Goal: Transaction & Acquisition: Purchase product/service

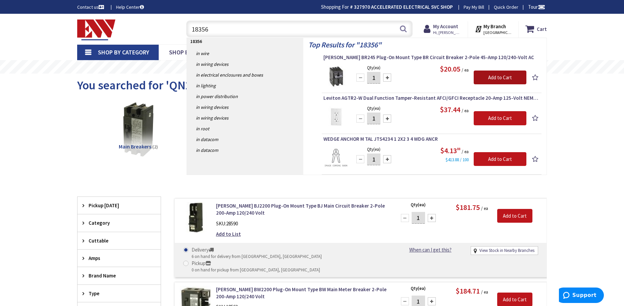
click at [483, 80] on input "Add to Cart" at bounding box center [500, 77] width 53 height 14
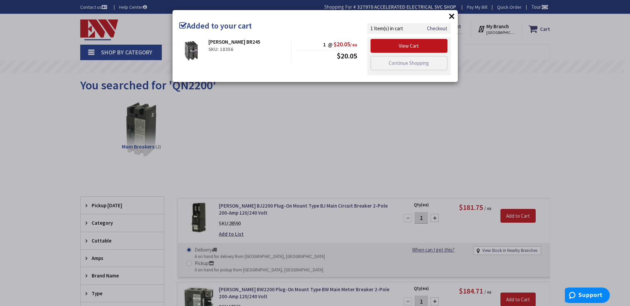
click at [387, 108] on div "× Added to your cart Eaton BR245 SKU: 18356 1 @ $20.05 / ea $20.05 Checkout" at bounding box center [315, 153] width 630 height 306
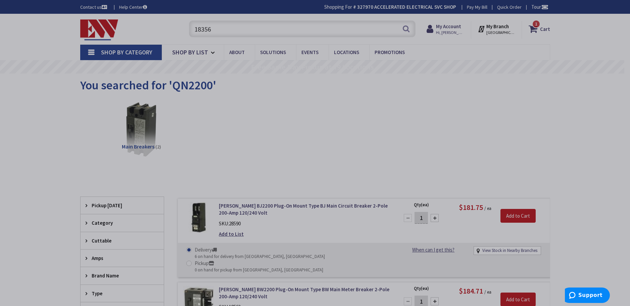
click at [269, 27] on div "Eaton BR245" at bounding box center [247, 23] width 78 height 7
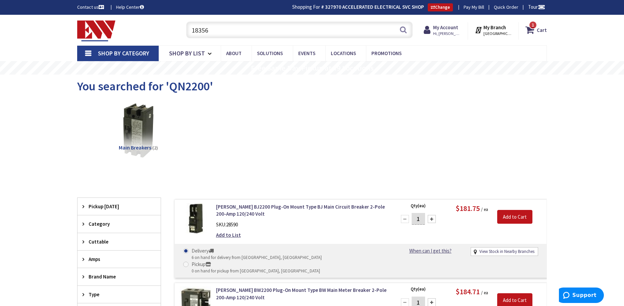
click at [269, 29] on input "18356" at bounding box center [299, 29] width 226 height 17
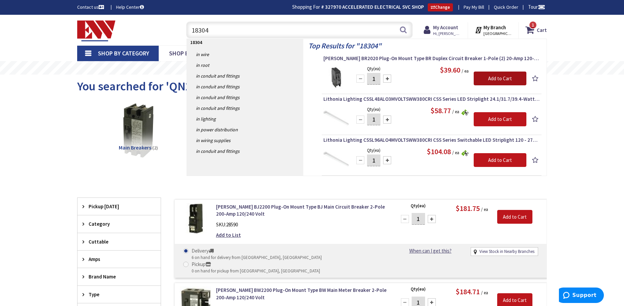
click at [478, 76] on input "Add to Cart" at bounding box center [500, 78] width 53 height 14
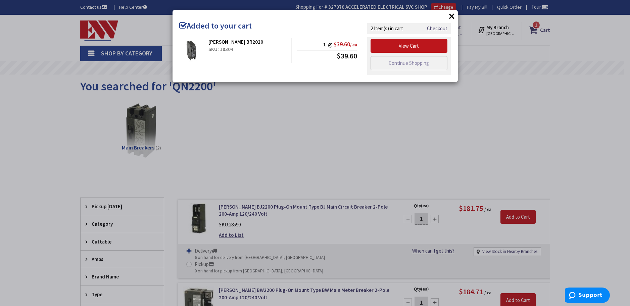
click at [283, 111] on div "× Added to your cart Eaton BR2020 SKU: 18304 1 @ $39.60 / ea $39.60" at bounding box center [315, 153] width 630 height 306
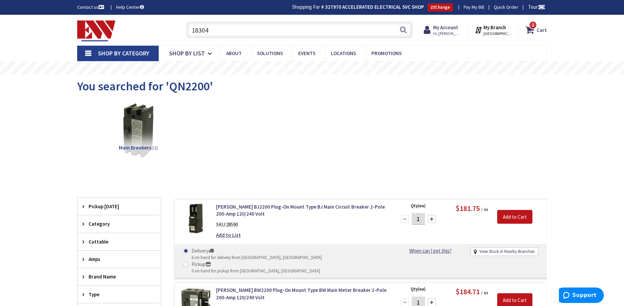
click at [259, 33] on input "18304" at bounding box center [299, 29] width 226 height 17
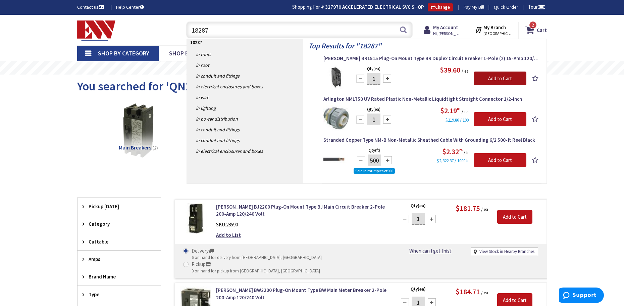
click at [501, 79] on input "Add to Cart" at bounding box center [500, 78] width 53 height 14
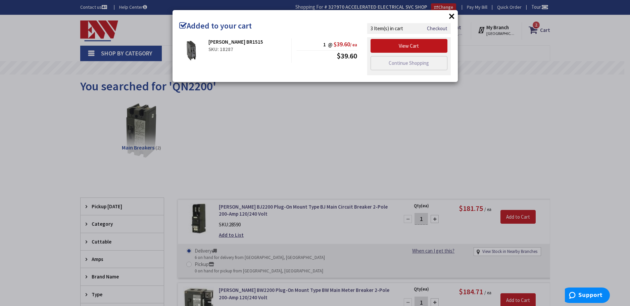
click at [369, 113] on div "× Added to your cart Eaton BR1515 SKU: 18287 1 @ $39.60 / ea $39.60" at bounding box center [315, 153] width 630 height 306
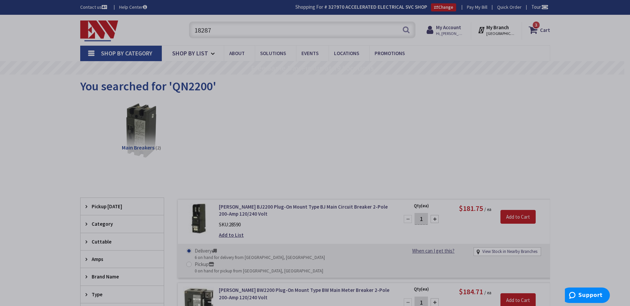
click at [284, 118] on div at bounding box center [315, 153] width 630 height 306
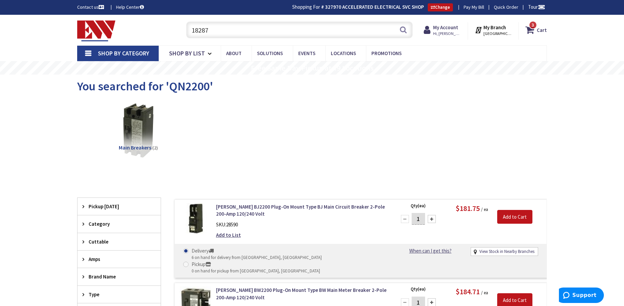
click at [253, 32] on input "18287" at bounding box center [299, 29] width 226 height 17
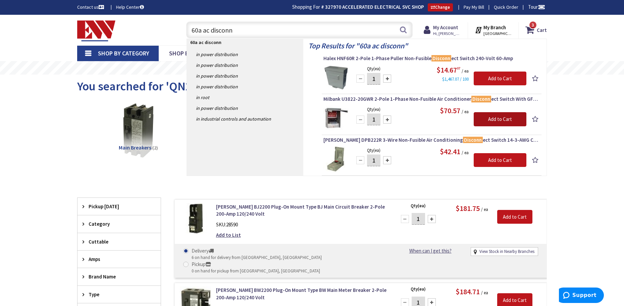
click at [497, 121] on input "Add to Cart" at bounding box center [500, 119] width 53 height 14
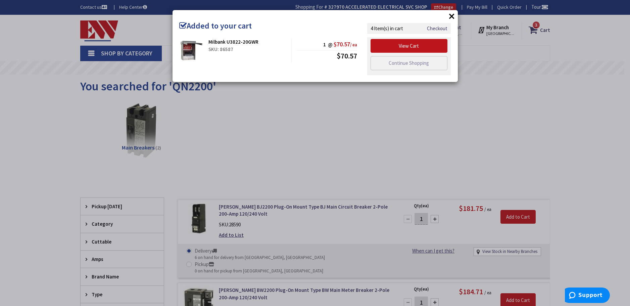
click at [502, 116] on div "× Added to your cart Milbank U3822-20GWR SKU: 86587 1 @ $70.57 / ea $70.57" at bounding box center [315, 153] width 630 height 306
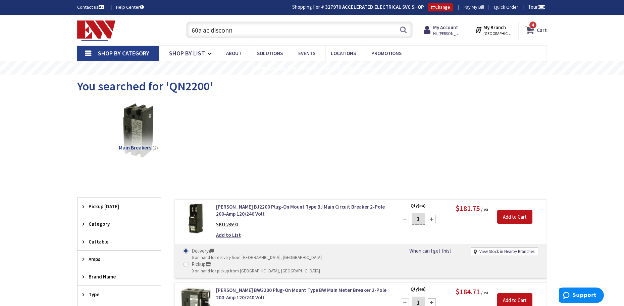
click at [527, 31] on icon at bounding box center [530, 30] width 11 height 12
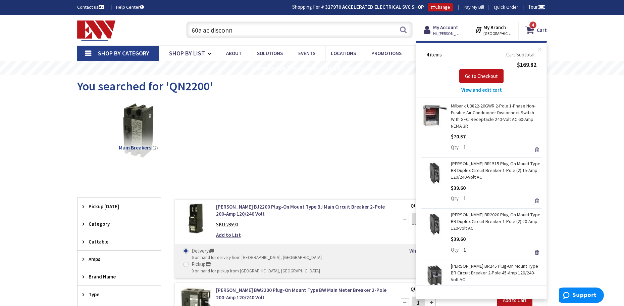
click at [284, 29] on input "60a ac disconn" at bounding box center [299, 29] width 226 height 17
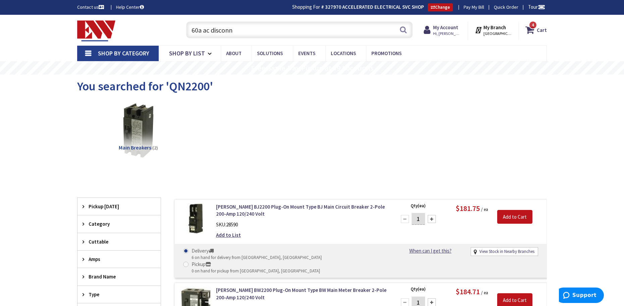
click at [284, 29] on input "60a ac disconn" at bounding box center [299, 29] width 226 height 17
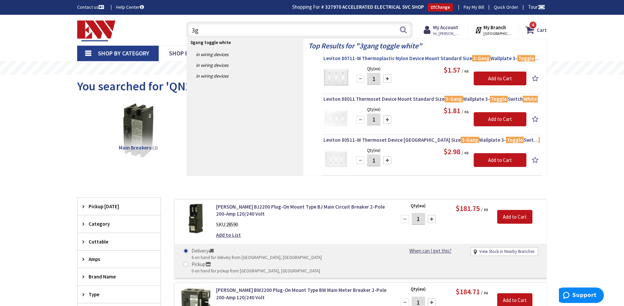
type input "3"
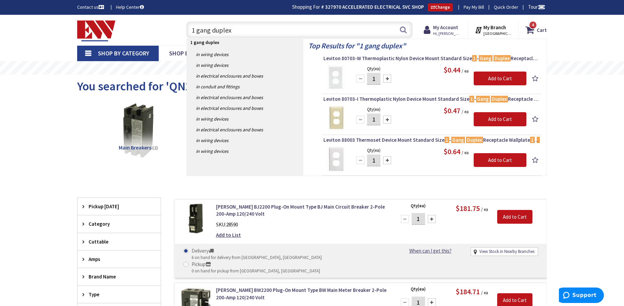
type input "1 gang duplex"
click at [371, 60] on span "Leviton 80703-W Thermoplastic Nylon Device Mount Standard Size 1 - Gang Duplex …" at bounding box center [431, 58] width 216 height 7
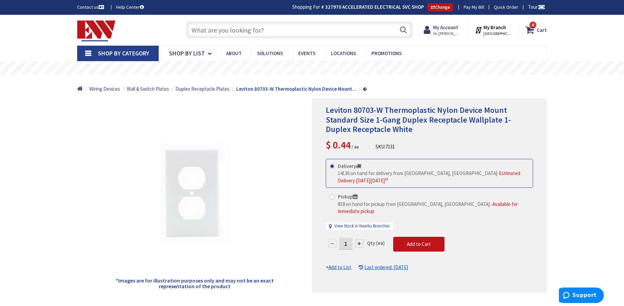
click at [253, 34] on input "text" at bounding box center [299, 29] width 226 height 17
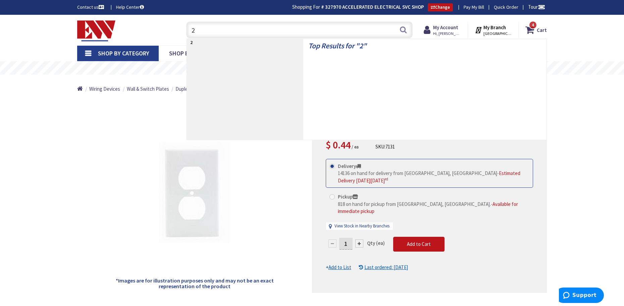
type input "2"
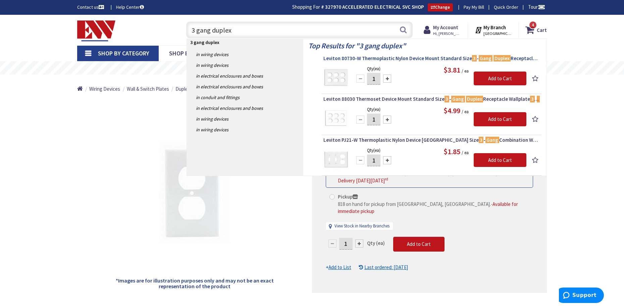
type input "3 gang duplex"
click at [369, 56] on span "Leviton 80730-W Thermoplastic Nylon Device Mount Standard Size 3 - Gang Duplex …" at bounding box center [431, 58] width 216 height 7
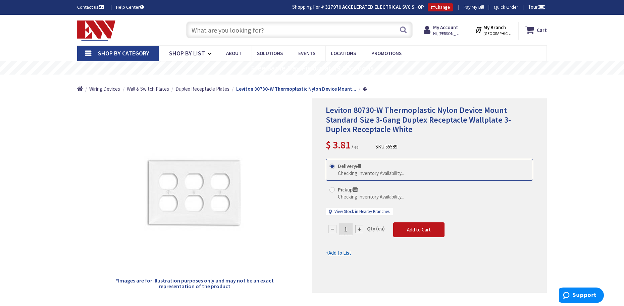
click at [350, 34] on input "text" at bounding box center [299, 29] width 226 height 17
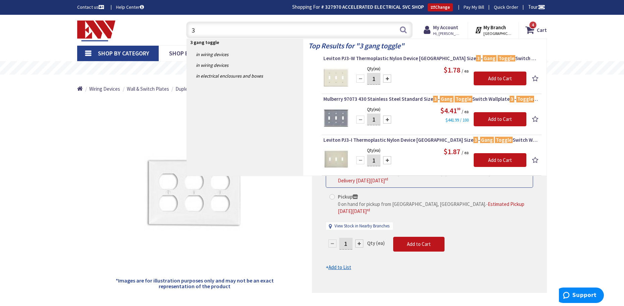
type input "3"
type input "2 gang toggle"
click at [350, 56] on span "Leviton PJ2-W Thermoplastic Nylon Device Mount Midway Size 2 - Gang Toggle Swit…" at bounding box center [431, 58] width 216 height 7
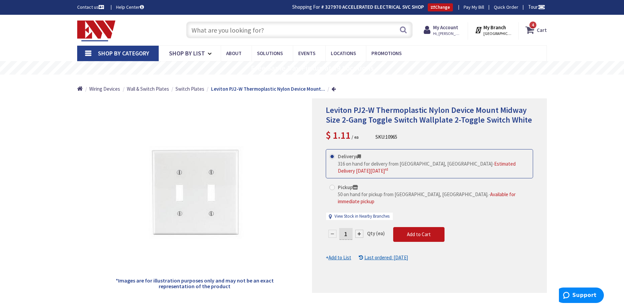
click at [528, 29] on icon at bounding box center [530, 30] width 11 height 12
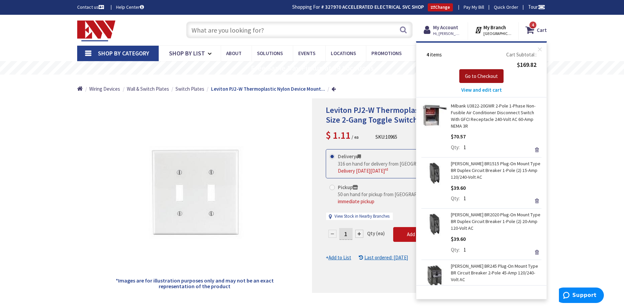
click at [479, 78] on span "Go to Checkout" at bounding box center [481, 76] width 33 height 6
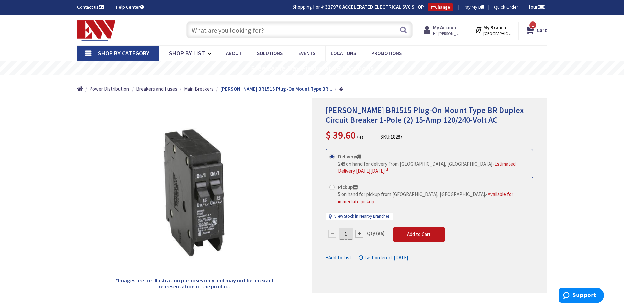
click at [448, 27] on strong "My Account" at bounding box center [445, 27] width 25 height 6
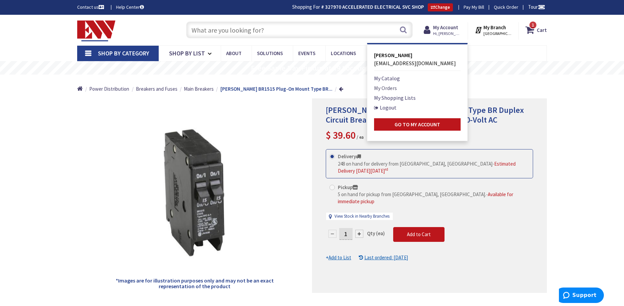
click at [390, 90] on link "My Orders" at bounding box center [385, 88] width 23 height 8
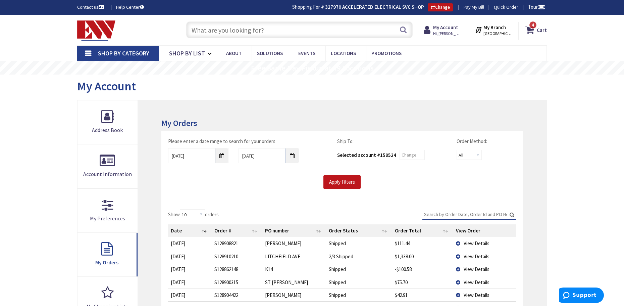
click at [465, 254] on span "View Details" at bounding box center [477, 256] width 26 height 6
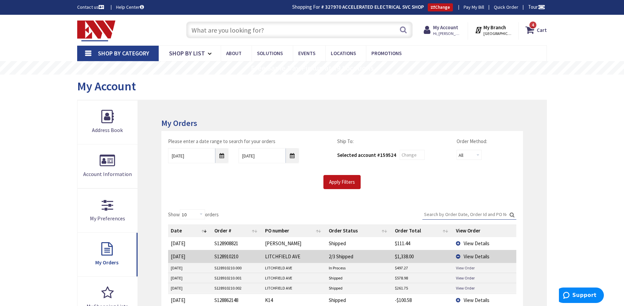
click at [468, 269] on link "View Order" at bounding box center [465, 268] width 19 height 6
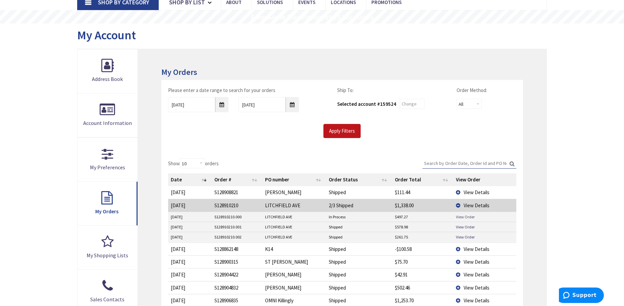
scroll to position [67, 0]
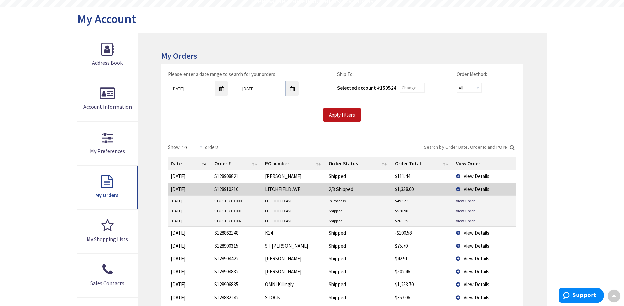
click at [464, 226] on td "View Details" at bounding box center [484, 232] width 63 height 13
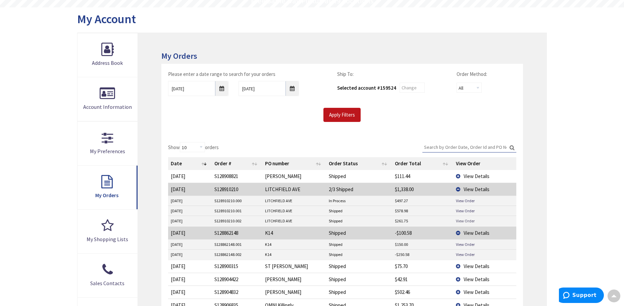
click at [463, 221] on link "View Order" at bounding box center [465, 221] width 19 height 6
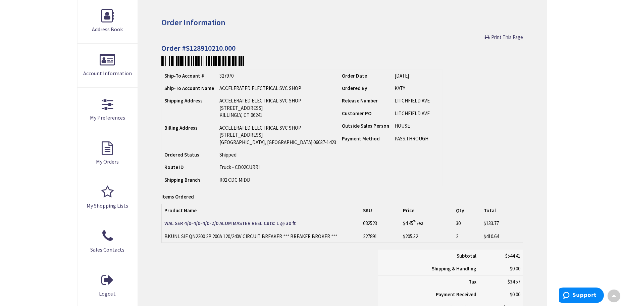
scroll to position [102, 0]
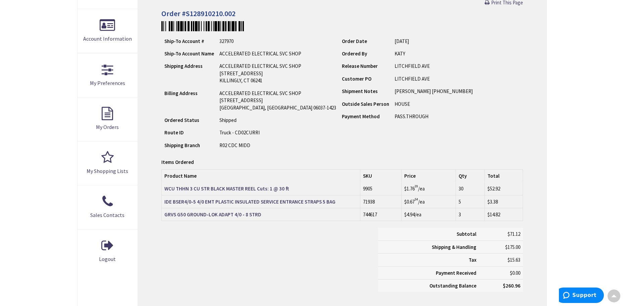
scroll to position [135, 0]
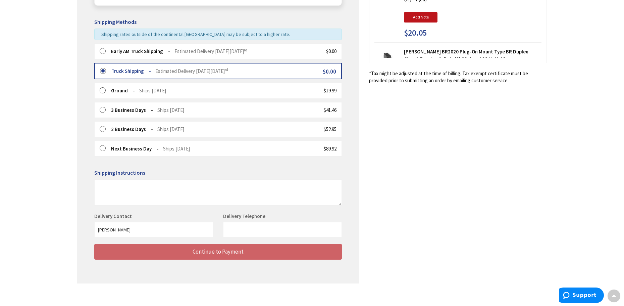
scroll to position [159, 0]
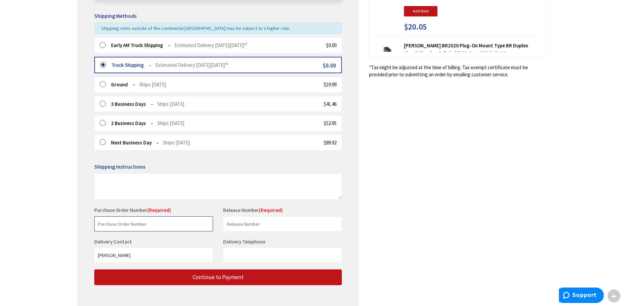
click at [126, 220] on input "text" at bounding box center [153, 223] width 119 height 15
type input "OMNI Old Saybrook"
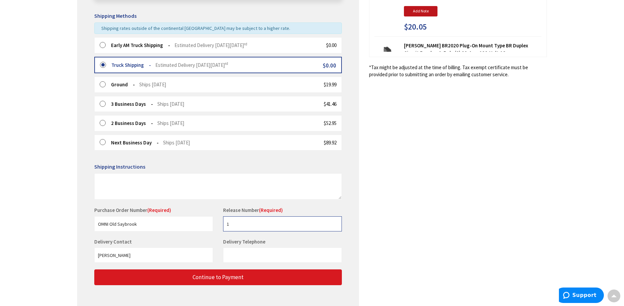
type input "1"
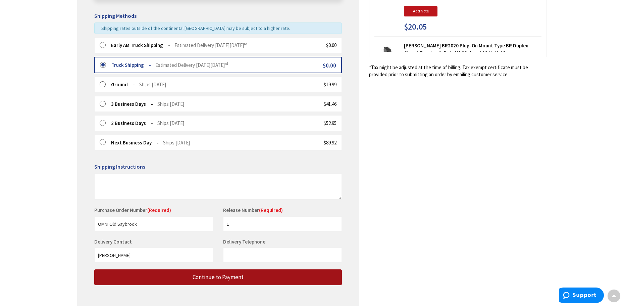
click at [185, 274] on button "Continue to Payment" at bounding box center [218, 277] width 248 height 16
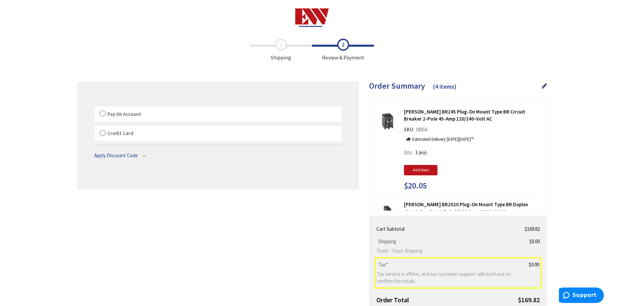
click at [124, 114] on span "Pay On Account" at bounding box center [124, 114] width 34 height 6
click at [124, 115] on span "Pay On Account" at bounding box center [124, 114] width 34 height 6
click at [95, 108] on input "Pay On Account" at bounding box center [95, 108] width 0 height 0
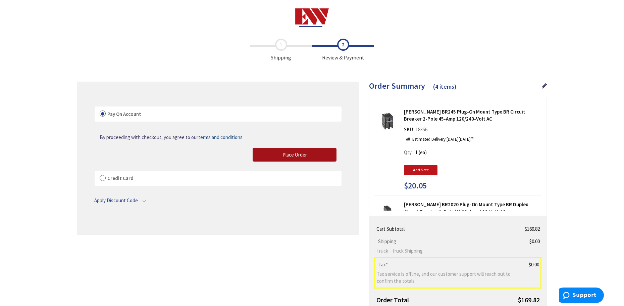
click at [264, 155] on button "Place Order" at bounding box center [295, 155] width 84 height 14
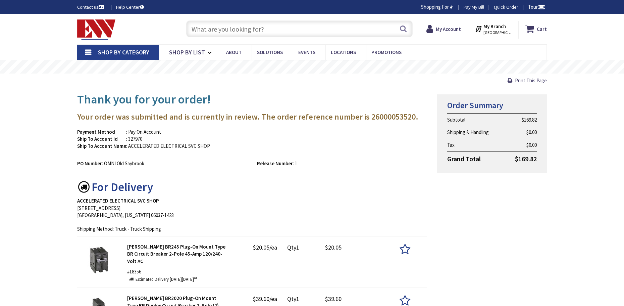
click at [258, 29] on input "text" at bounding box center [299, 28] width 226 height 17
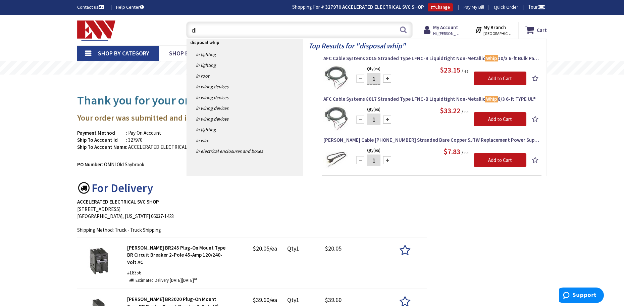
type input "d"
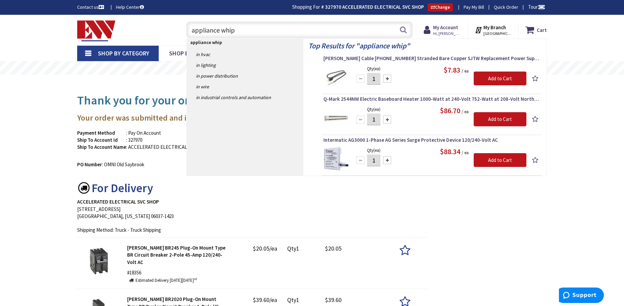
drag, startPoint x: 241, startPoint y: 29, endPoint x: 180, endPoint y: 25, distance: 61.5
click at [184, 26] on div "appliance whip appliance whip Search" at bounding box center [298, 29] width 230 height 21
type input "disposal whip"
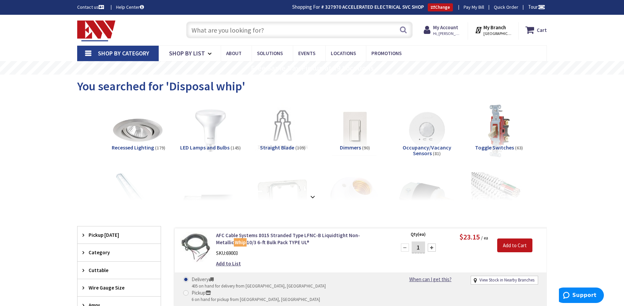
click at [241, 26] on input "text" at bounding box center [299, 29] width 226 height 17
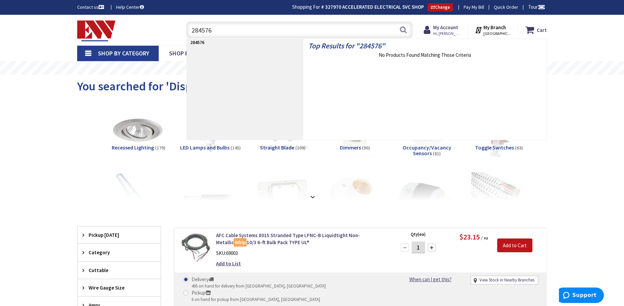
type input "284576"
click at [266, 30] on input "284576" at bounding box center [299, 29] width 226 height 17
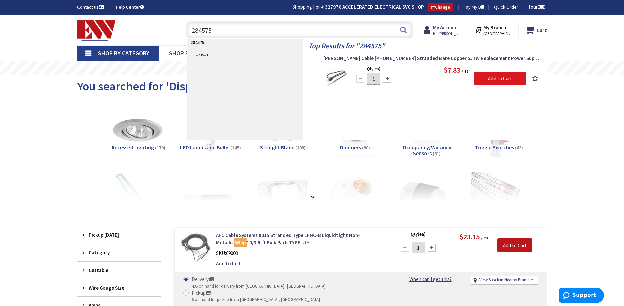
type input "284575"
click at [478, 77] on input "Add to Cart" at bounding box center [500, 78] width 53 height 14
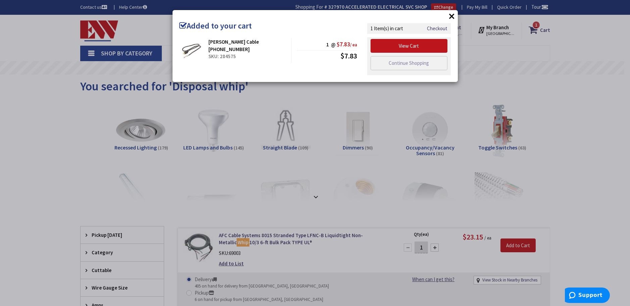
click at [558, 126] on div "× Added to your cart Coleman Cable 09716-88-08 SKU: 284575 1 @ $7.83 / ea $7.83" at bounding box center [315, 153] width 630 height 306
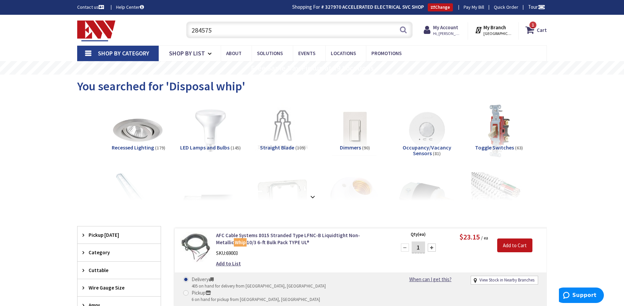
click at [247, 31] on input "284575" at bounding box center [299, 29] width 226 height 17
type input "2"
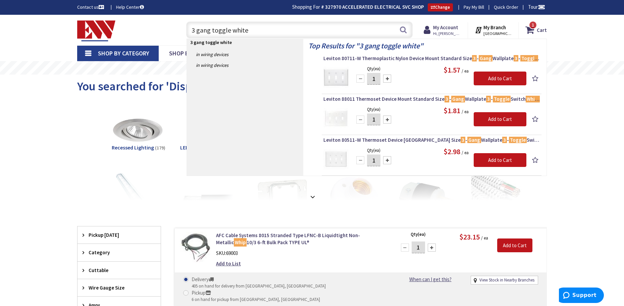
type input "3 gang toggle white"
click at [392, 77] on div "1" at bounding box center [374, 78] width 40 height 13
click at [387, 79] on div at bounding box center [387, 78] width 8 height 8
type input "2"
click at [494, 78] on input "Add to Cart" at bounding box center [500, 78] width 53 height 14
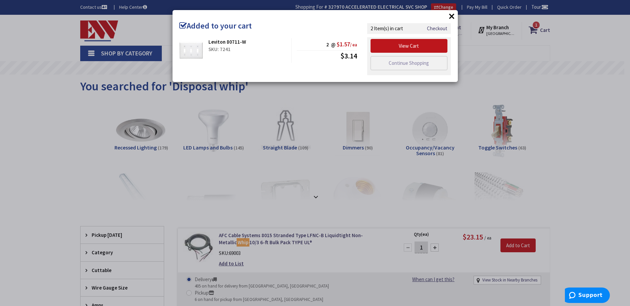
click at [295, 91] on div "× Added to your cart Leviton 80711-W SKU: 7241 2 @ $1.57 / ea $3.14" at bounding box center [315, 153] width 630 height 306
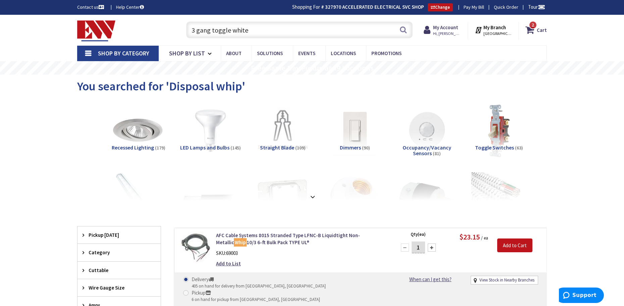
click at [243, 32] on input "3 gang toggle white" at bounding box center [299, 29] width 226 height 17
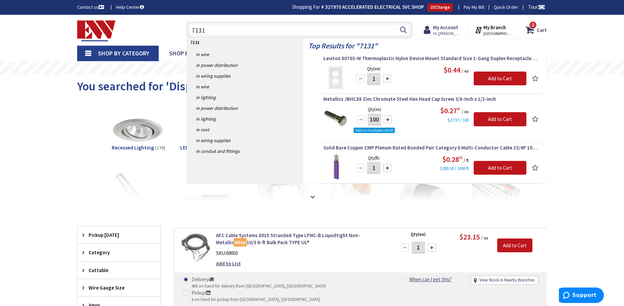
type input "7131"
click at [387, 79] on div at bounding box center [387, 78] width 8 height 8
type input "2"
click at [481, 81] on input "Add to Cart" at bounding box center [500, 78] width 53 height 14
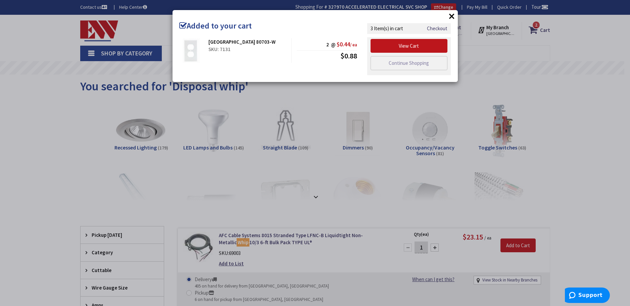
click at [269, 101] on div "× Added to your cart Leviton 80703-W SKU: 7131 2 @ $0.44 / ea $0.88" at bounding box center [315, 153] width 630 height 306
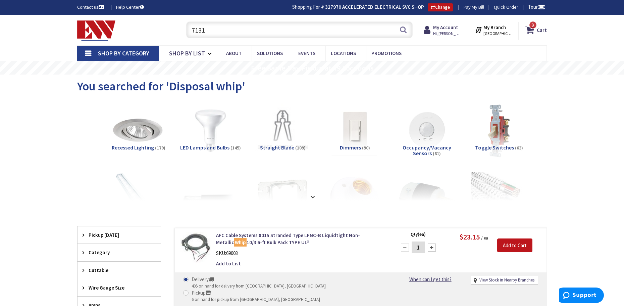
click at [242, 29] on input "7131" at bounding box center [299, 29] width 226 height 17
click at [241, 29] on input "7131" at bounding box center [299, 29] width 226 height 17
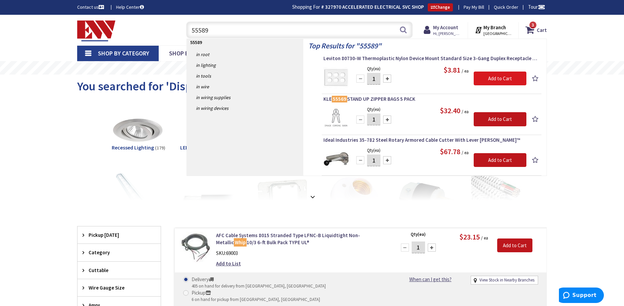
type input "55589"
click at [492, 80] on input "Add to Cart" at bounding box center [500, 78] width 53 height 14
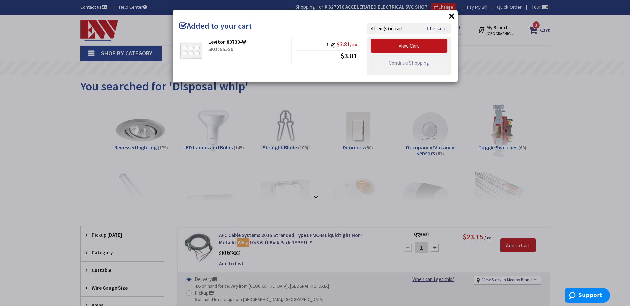
click at [62, 143] on div "× Added to your cart Leviton 80730-W SKU: 55589 1 @ $3.81 / ea $3.81" at bounding box center [315, 153] width 630 height 306
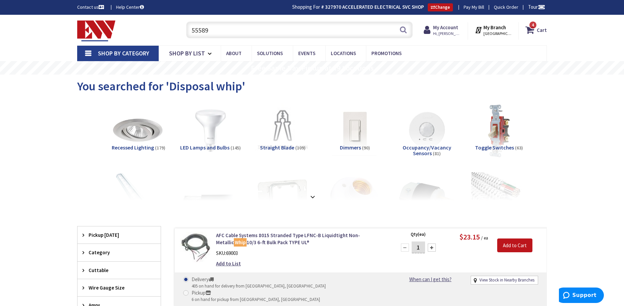
click at [222, 36] on input "55589" at bounding box center [299, 29] width 226 height 17
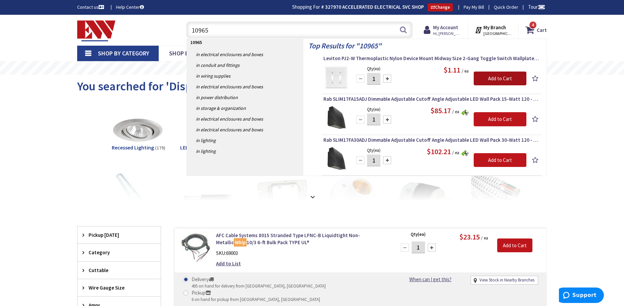
click at [485, 77] on input "Add to Cart" at bounding box center [500, 78] width 53 height 14
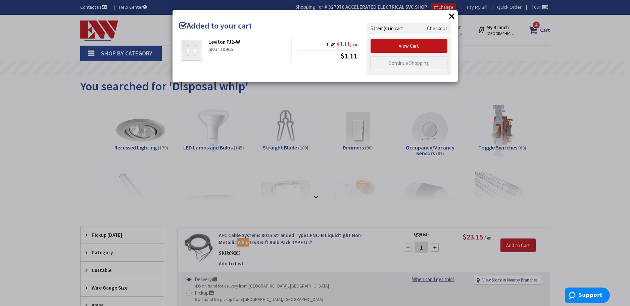
click at [581, 101] on div "× Added to your cart Leviton PJ2-W SKU: 10965 1 @ $1.11 / ea $1.11 Checkout" at bounding box center [315, 153] width 630 height 306
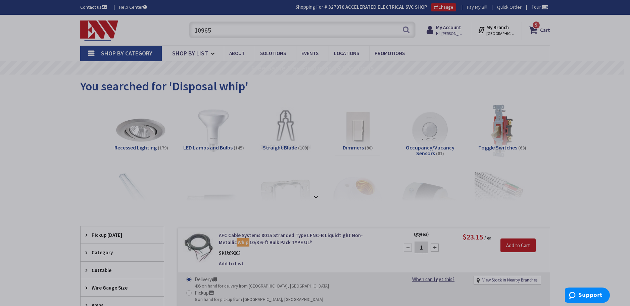
click at [567, 100] on div "× Added to your cart Leviton PJ2-W SKU: 10965 1 @ $1.11 / ea $1.11 Checkout" at bounding box center [315, 153] width 630 height 306
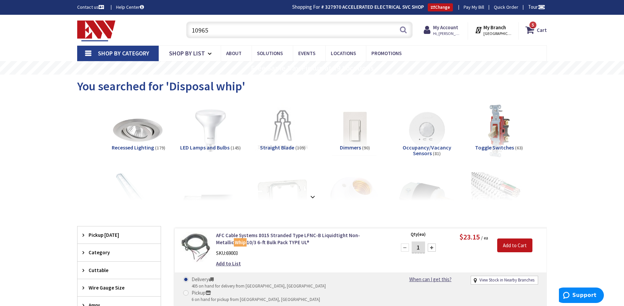
click at [262, 31] on input "10965" at bounding box center [299, 29] width 226 height 17
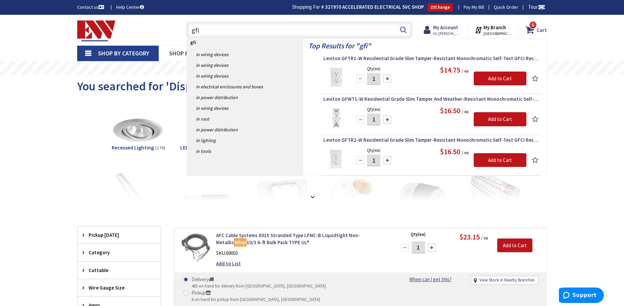
click at [329, 31] on input "gfi" at bounding box center [299, 29] width 226 height 17
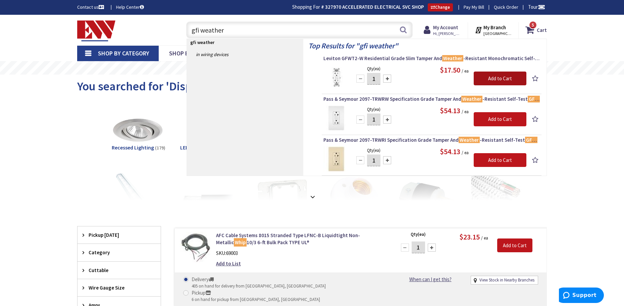
click at [487, 80] on input "Add to Cart" at bounding box center [500, 78] width 53 height 14
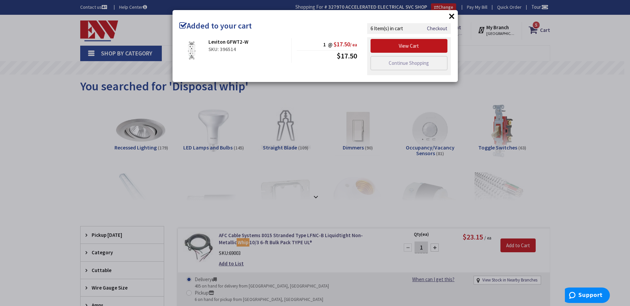
click at [260, 107] on div "× Added to your cart Leviton GFWT2-W SKU: 396514 1 @ $17.50 / ea $17.50" at bounding box center [315, 153] width 630 height 306
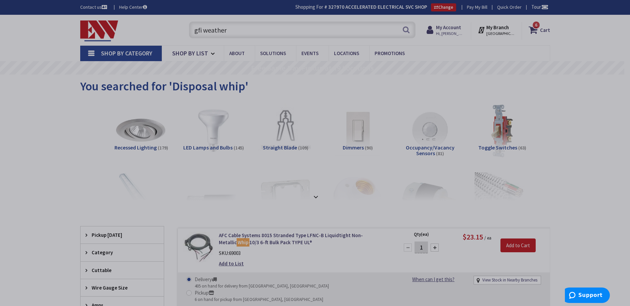
click at [280, 93] on div "× Added to your cart Leviton GFWT2-W SKU: 396514 1 @ $17.50 / ea $17.50" at bounding box center [315, 153] width 630 height 306
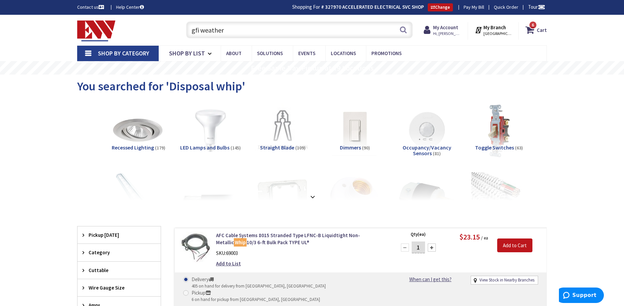
click at [238, 34] on input "gfi weather" at bounding box center [299, 29] width 226 height 17
click at [237, 34] on input "gfi weather" at bounding box center [299, 29] width 226 height 17
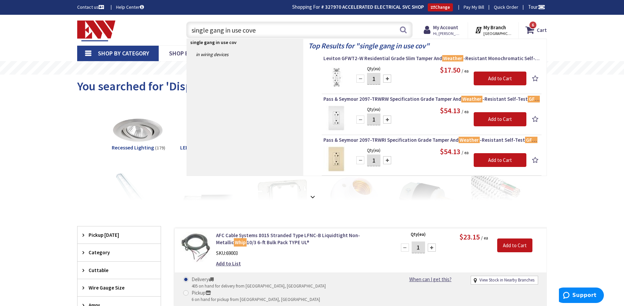
type input "single gang in use cover"
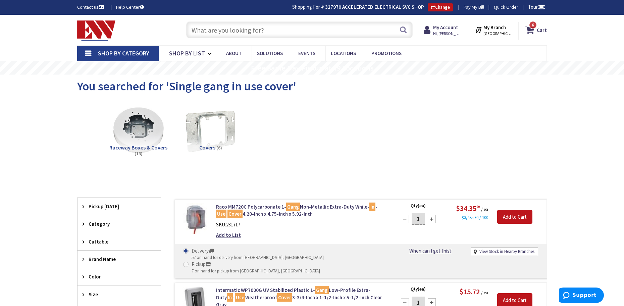
click at [236, 25] on input "text" at bounding box center [299, 29] width 226 height 17
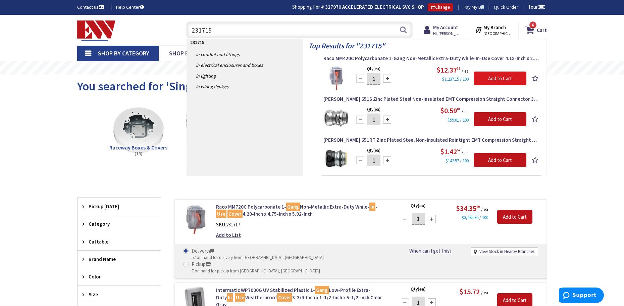
type input "231715"
click at [483, 75] on input "Add to Cart" at bounding box center [500, 78] width 53 height 14
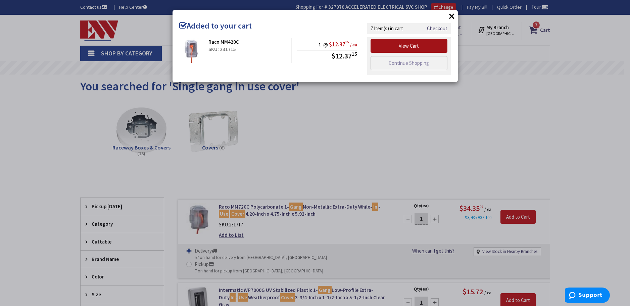
click at [407, 48] on link "View Cart" at bounding box center [408, 46] width 77 height 14
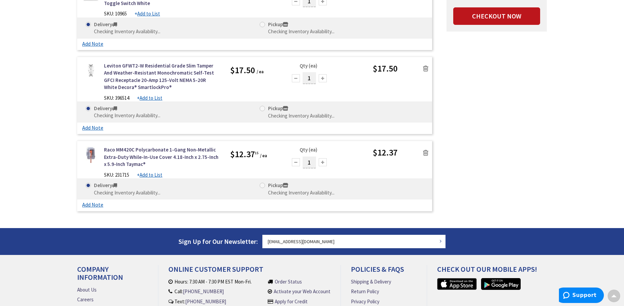
scroll to position [403, 0]
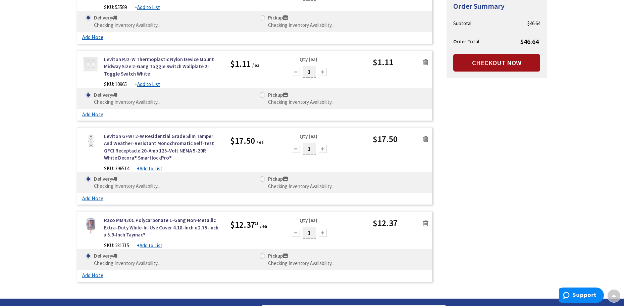
click at [485, 58] on link "Checkout Now" at bounding box center [496, 62] width 87 height 17
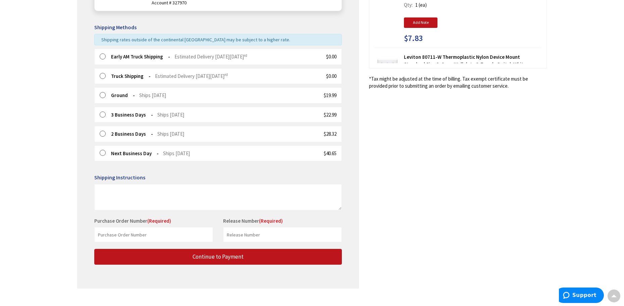
scroll to position [158, 0]
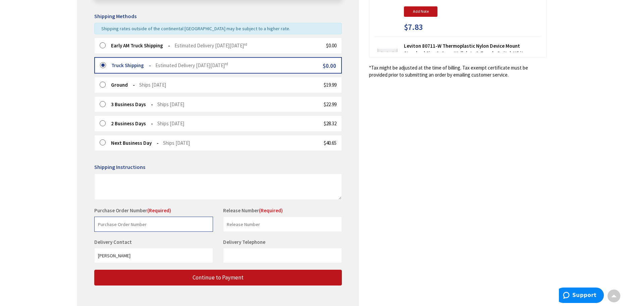
click at [154, 230] on input "text" at bounding box center [153, 223] width 119 height 15
type input "[PERSON_NAME]"
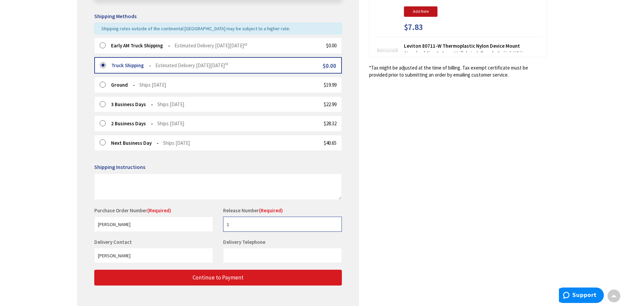
type input "1"
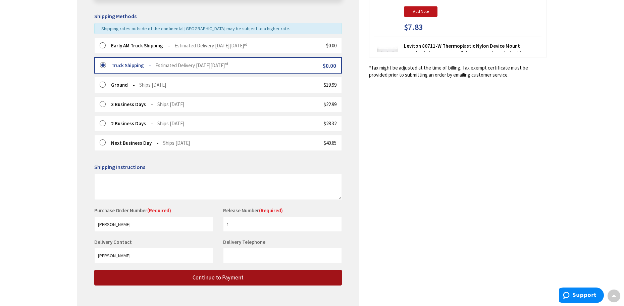
click at [185, 281] on button "Continue to Payment" at bounding box center [218, 277] width 248 height 16
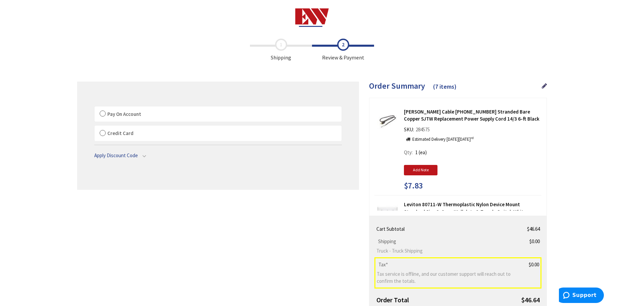
click at [139, 114] on span "Pay On Account" at bounding box center [124, 114] width 34 height 6
click at [171, 115] on label "Pay On Account" at bounding box center [218, 113] width 247 height 15
click at [95, 108] on input "Pay On Account" at bounding box center [95, 108] width 0 height 0
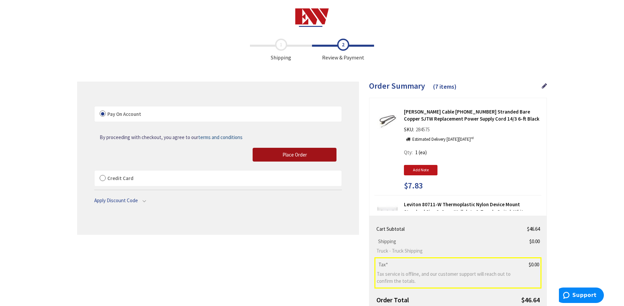
click at [278, 159] on button "Place Order" at bounding box center [295, 155] width 84 height 14
